Goal: Obtain resource: Obtain resource

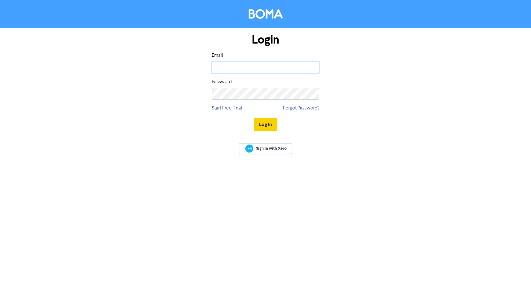
type input "[EMAIL_ADDRESS][DOMAIN_NAME]"
drag, startPoint x: 259, startPoint y: 120, endPoint x: 102, endPoint y: 87, distance: 159.9
click at [259, 120] on button "Log In" at bounding box center [265, 124] width 23 height 13
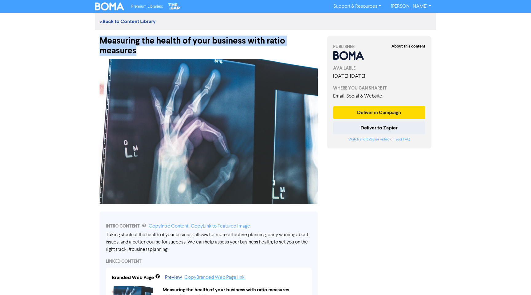
drag, startPoint x: 145, startPoint y: 51, endPoint x: 96, endPoint y: 41, distance: 49.8
click at [96, 41] on div "Measuring the health of your business with ratio measures" at bounding box center [208, 43] width 227 height 26
copy div "Measuring the health of your business with ratio measures"
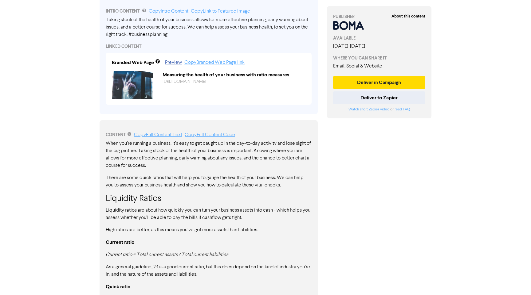
scroll to position [219, 0]
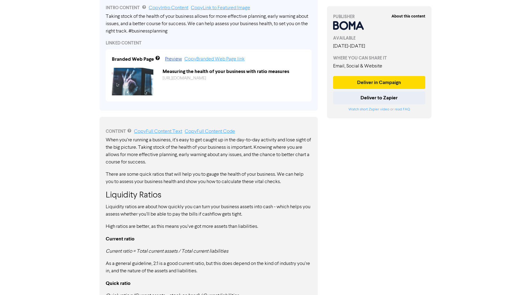
drag, startPoint x: 244, startPoint y: 133, endPoint x: 234, endPoint y: 130, distance: 10.2
click at [239, 132] on div "CONTENT Copy Full Content Text Copy Full Content Code" at bounding box center [209, 131] width 206 height 7
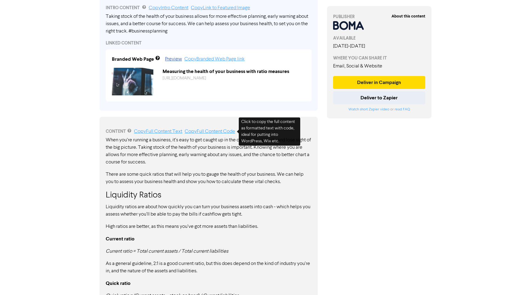
click at [223, 130] on link "Copy Full Content Code" at bounding box center [210, 131] width 50 height 5
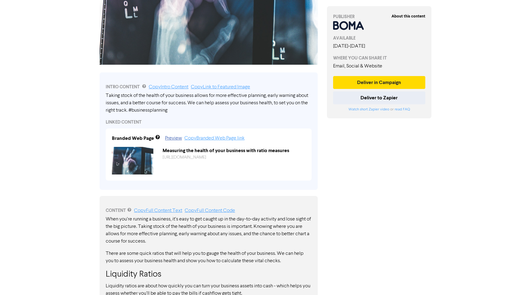
scroll to position [136, 0]
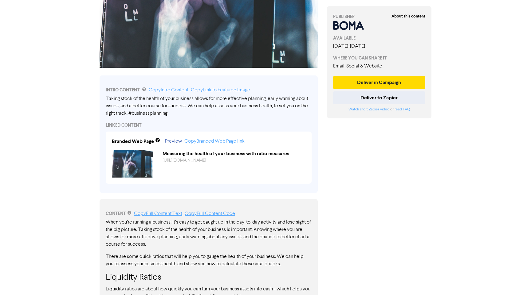
drag, startPoint x: 275, startPoint y: 128, endPoint x: 228, endPoint y: 95, distance: 57.5
click at [275, 128] on div "LINKED CONTENT" at bounding box center [209, 125] width 206 height 6
click at [174, 90] on link "Copy Intro Content" at bounding box center [169, 90] width 40 height 5
